Goal: Transaction & Acquisition: Purchase product/service

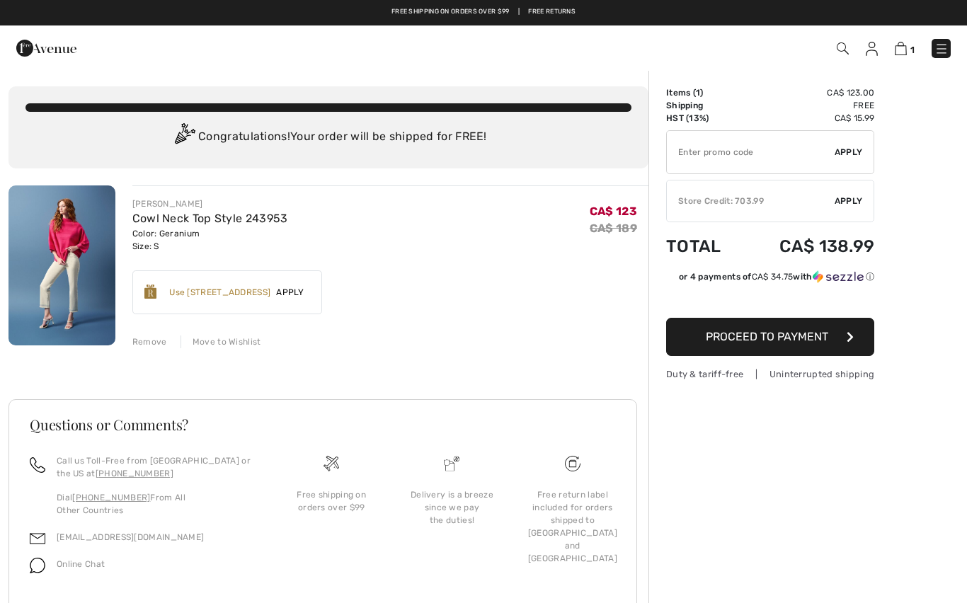
click at [750, 202] on div "Store Credit: 703.99" at bounding box center [751, 201] width 168 height 13
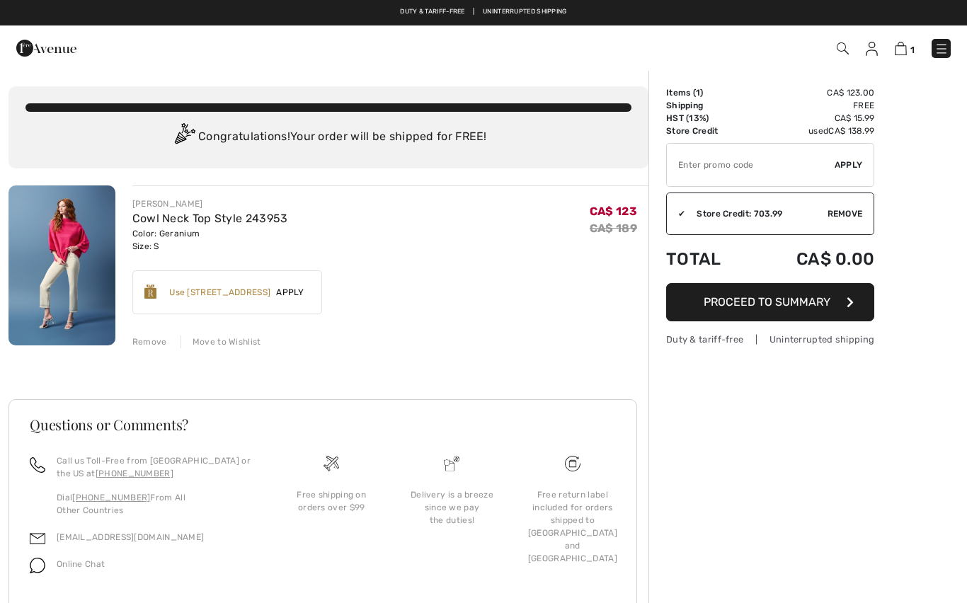
click at [825, 302] on span "Proceed to Summary" at bounding box center [767, 301] width 127 height 13
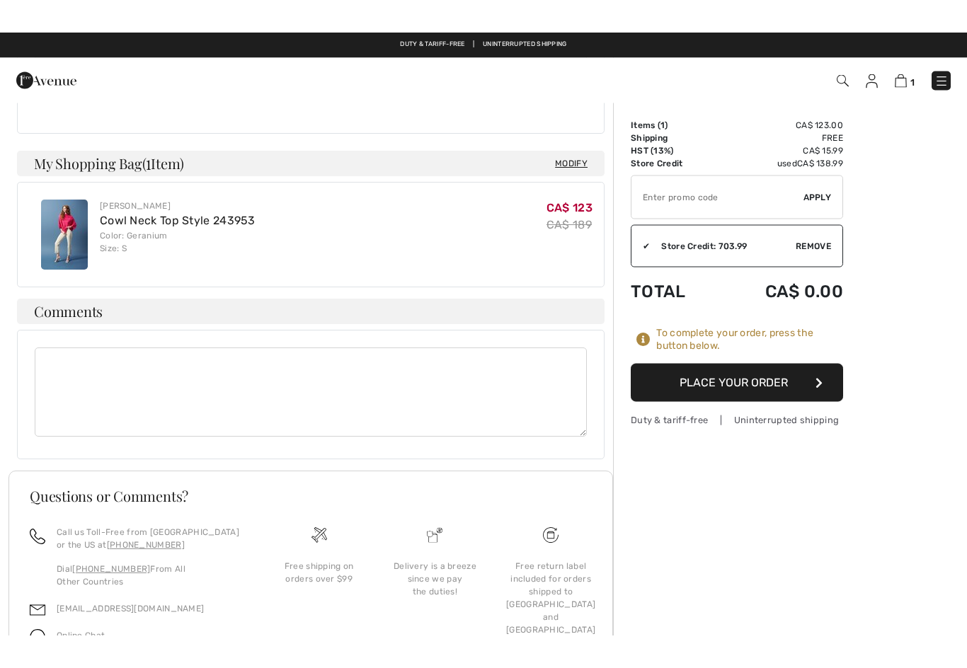
scroll to position [248, 0]
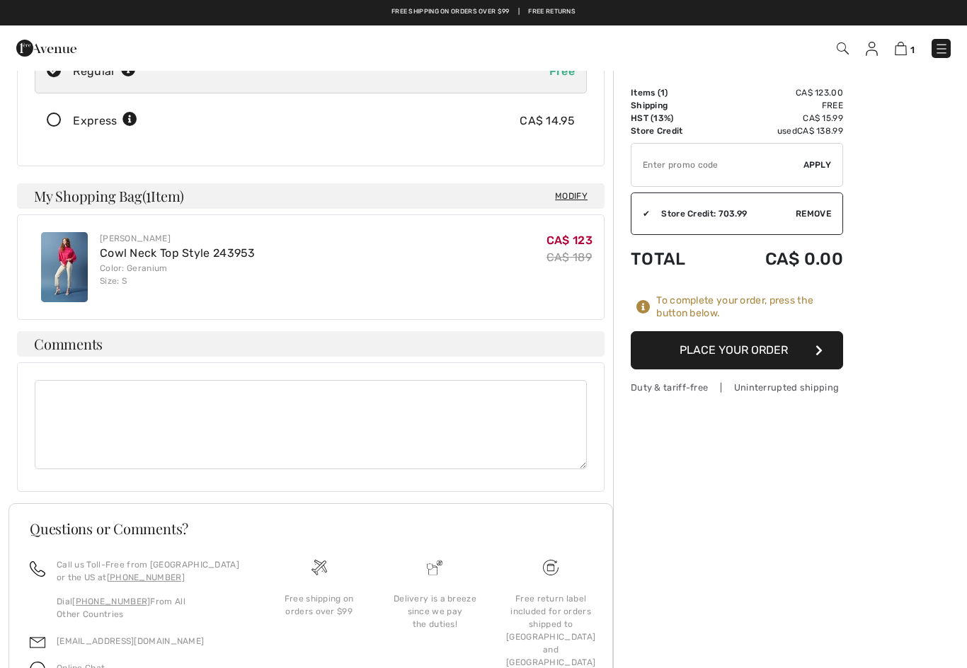
click at [769, 345] on button "Place Your Order" at bounding box center [737, 350] width 212 height 38
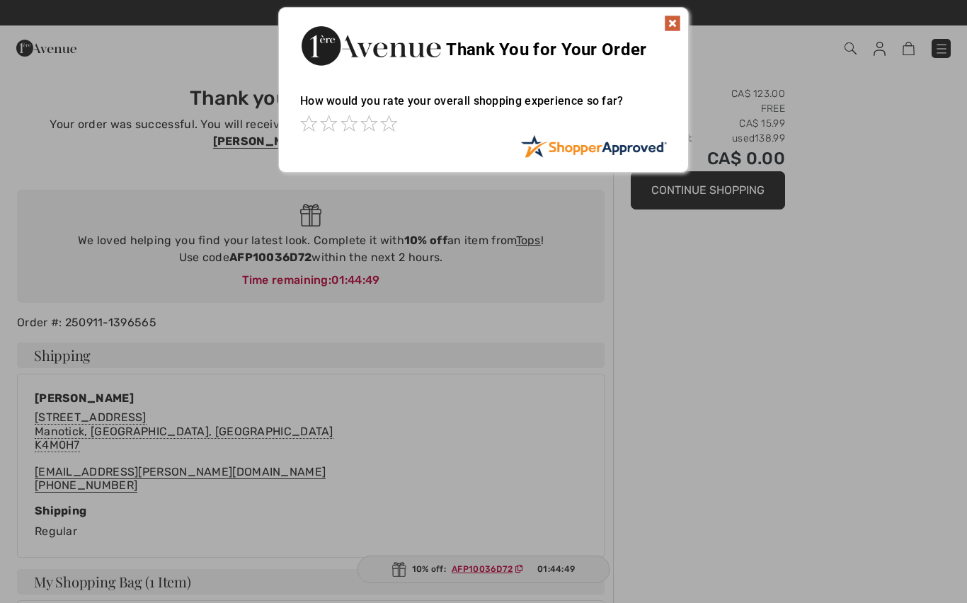
click at [676, 30] on img at bounding box center [672, 23] width 17 height 17
